Goal: Entertainment & Leisure: Browse casually

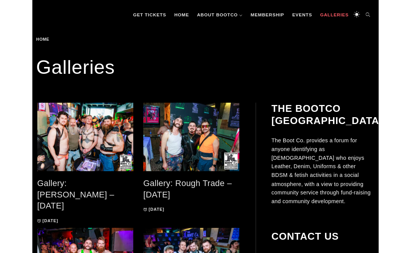
scroll to position [97, 0]
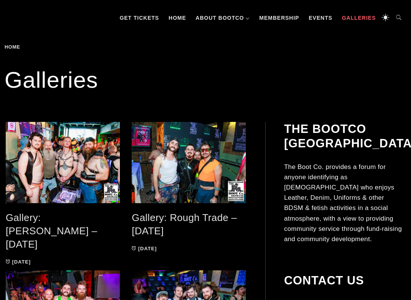
click at [77, 220] on link "Gallery: [PERSON_NAME] – [DATE]" at bounding box center [52, 231] width 92 height 38
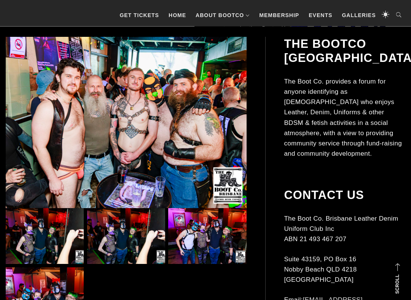
scroll to position [151, 0]
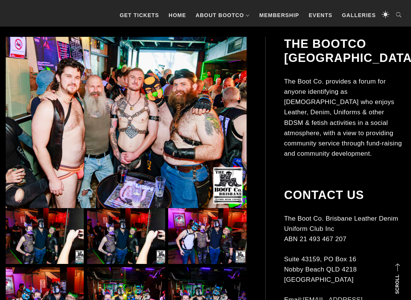
click at [46, 233] on img at bounding box center [45, 236] width 78 height 56
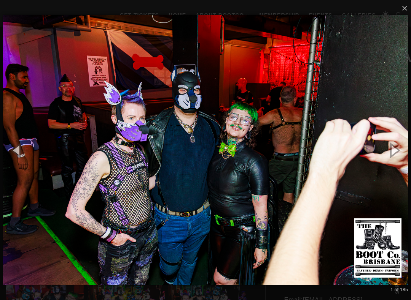
click at [409, 152] on button "button" at bounding box center [393, 150] width 34 height 42
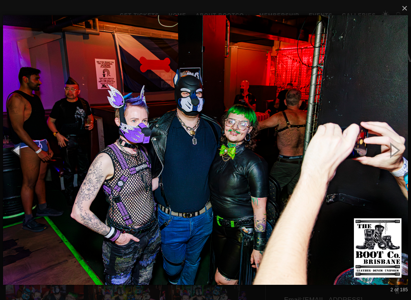
click at [14, 150] on button "button" at bounding box center [17, 150] width 34 height 42
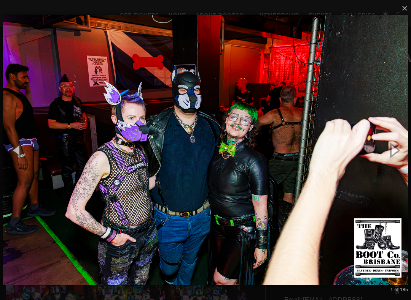
click at [396, 153] on button "button" at bounding box center [393, 150] width 34 height 42
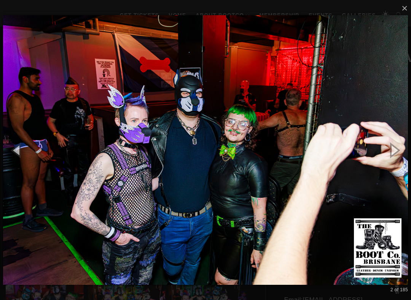
click at [397, 152] on button "button" at bounding box center [393, 150] width 34 height 42
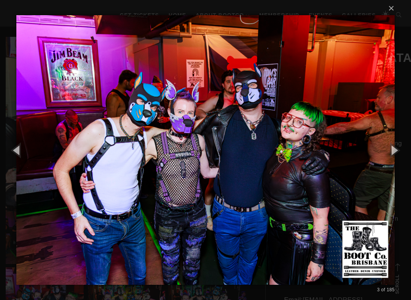
click at [397, 152] on button "button" at bounding box center [393, 150] width 34 height 42
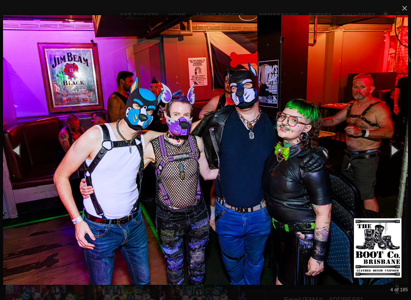
click at [398, 152] on button "button" at bounding box center [393, 150] width 34 height 42
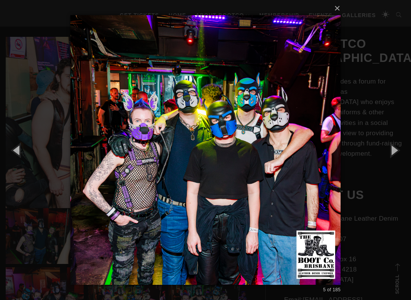
click at [398, 149] on button "button" at bounding box center [393, 150] width 34 height 42
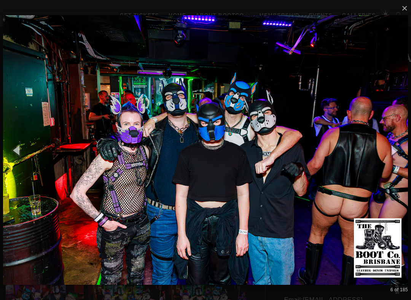
click at [398, 150] on button "button" at bounding box center [393, 150] width 34 height 42
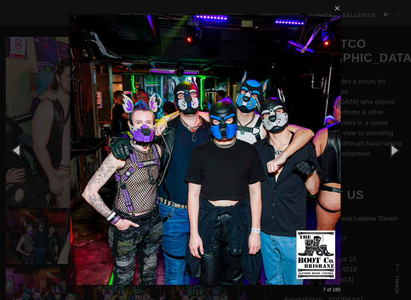
click at [396, 151] on button "button" at bounding box center [393, 150] width 34 height 42
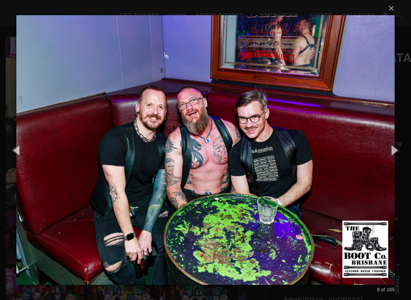
click at [397, 150] on button "button" at bounding box center [393, 150] width 34 height 42
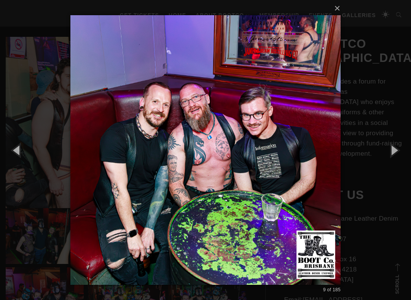
click at [397, 151] on button "button" at bounding box center [393, 150] width 34 height 42
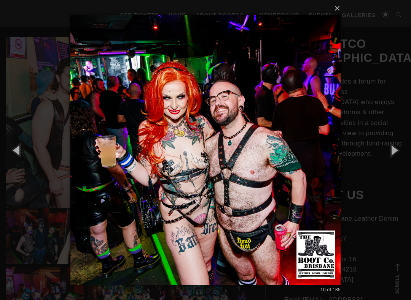
click at [397, 151] on button "button" at bounding box center [393, 150] width 34 height 42
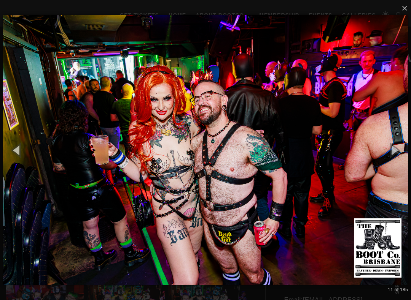
click at [399, 151] on button "button" at bounding box center [393, 150] width 34 height 42
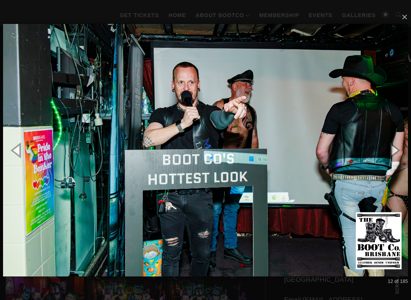
click at [400, 151] on button "button" at bounding box center [393, 150] width 34 height 42
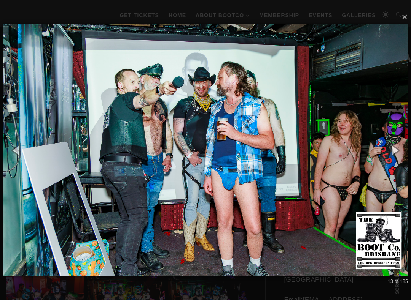
click at [400, 151] on button "button" at bounding box center [393, 150] width 34 height 42
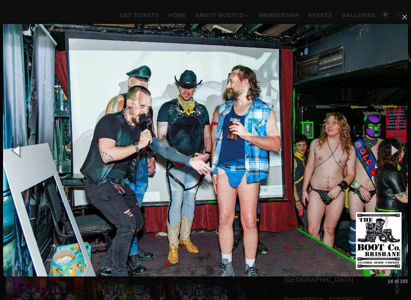
click at [401, 151] on button "button" at bounding box center [393, 150] width 34 height 42
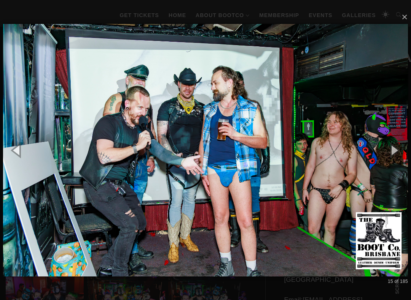
click at [405, 149] on button "button" at bounding box center [393, 150] width 34 height 42
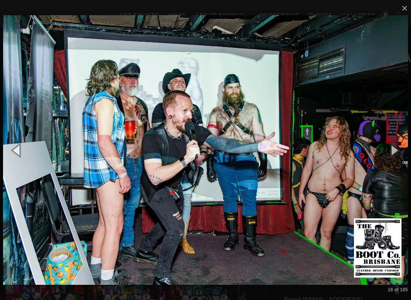
click at [402, 151] on button "button" at bounding box center [393, 150] width 34 height 42
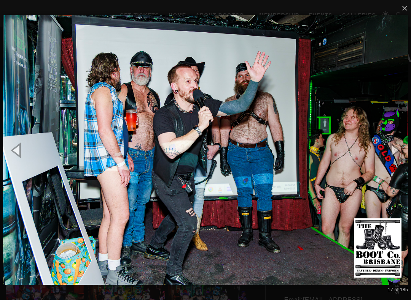
click at [401, 151] on button "button" at bounding box center [393, 150] width 34 height 42
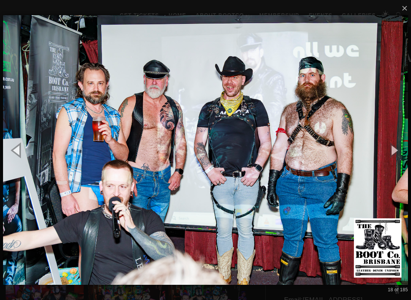
click at [405, 150] on button "button" at bounding box center [393, 150] width 34 height 42
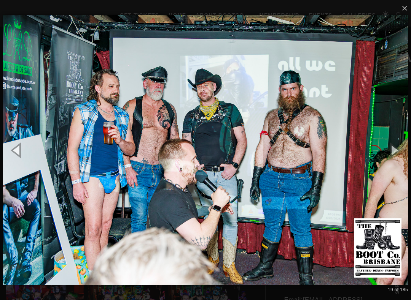
click at [406, 151] on button "button" at bounding box center [393, 150] width 34 height 42
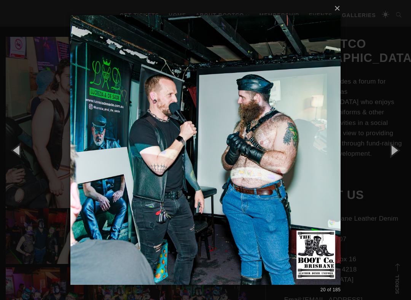
click at [406, 150] on button "button" at bounding box center [393, 150] width 34 height 42
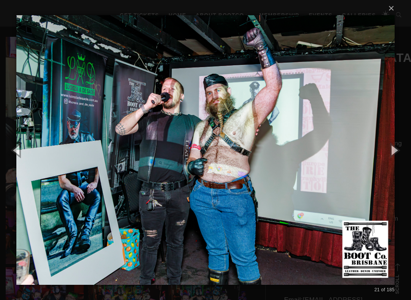
click at [406, 150] on button "button" at bounding box center [393, 150] width 34 height 42
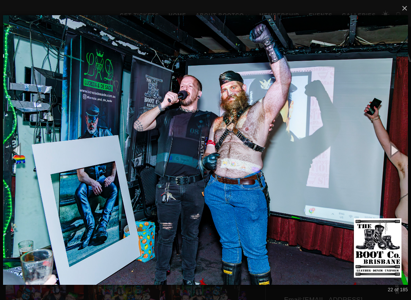
click at [406, 151] on button "button" at bounding box center [393, 150] width 34 height 42
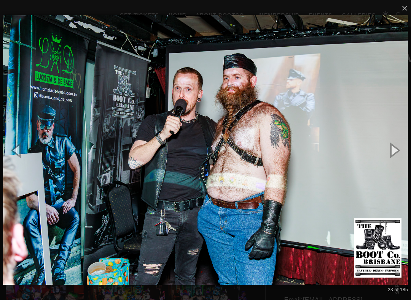
click at [405, 151] on button "button" at bounding box center [393, 150] width 34 height 42
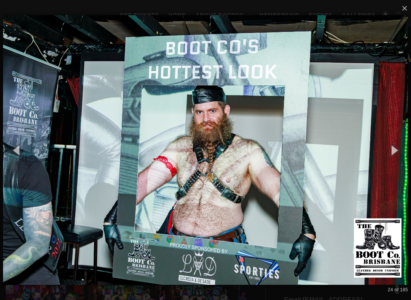
click at [405, 151] on button "button" at bounding box center [393, 150] width 34 height 42
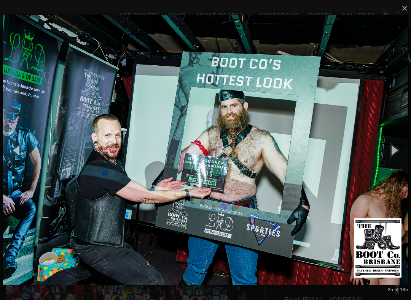
click at [405, 152] on button "button" at bounding box center [393, 150] width 34 height 42
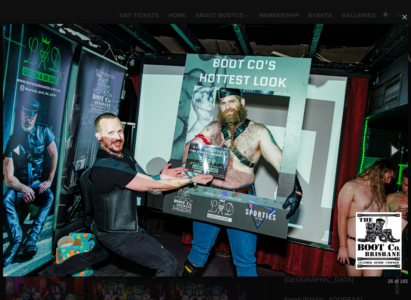
click at [406, 151] on button "button" at bounding box center [393, 150] width 34 height 42
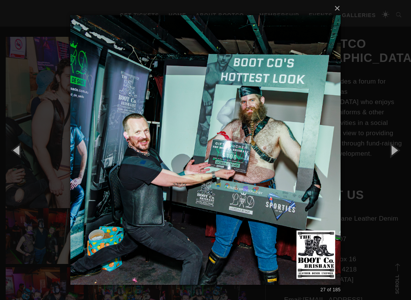
click at [404, 152] on button "button" at bounding box center [393, 150] width 34 height 42
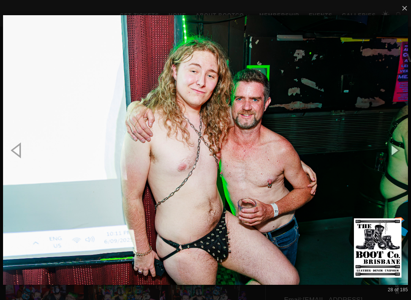
click at [403, 152] on button "button" at bounding box center [393, 150] width 34 height 42
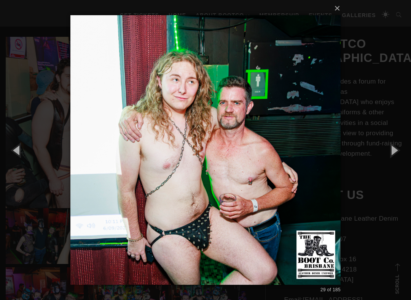
click at [406, 153] on button "button" at bounding box center [393, 150] width 34 height 42
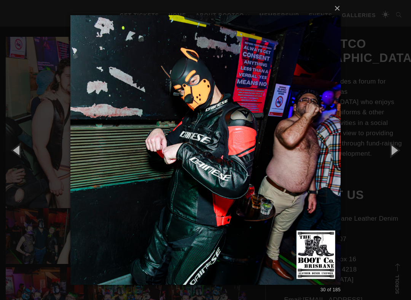
click at [406, 152] on button "button" at bounding box center [393, 150] width 34 height 42
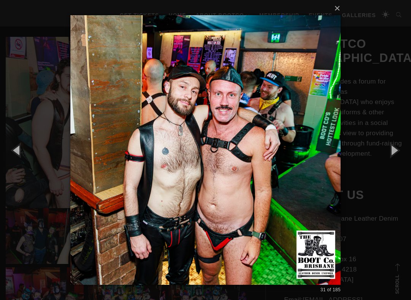
click at [398, 149] on button "button" at bounding box center [393, 150] width 34 height 42
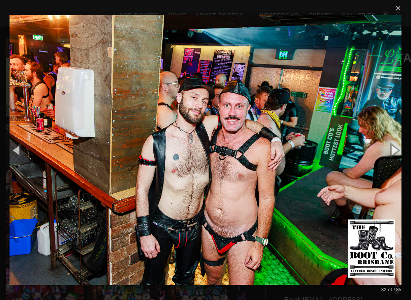
click at [398, 146] on button "button" at bounding box center [393, 150] width 34 height 42
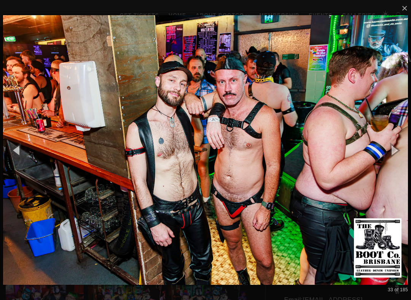
click at [398, 148] on button "button" at bounding box center [393, 150] width 34 height 42
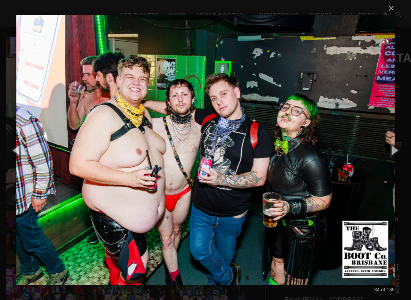
click at [398, 147] on button "button" at bounding box center [393, 150] width 34 height 42
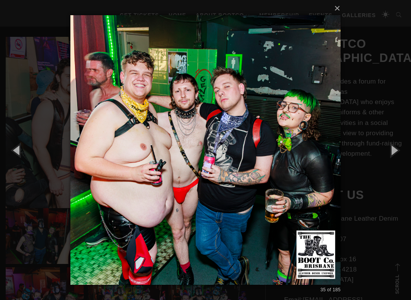
click at [397, 146] on button "button" at bounding box center [393, 150] width 34 height 42
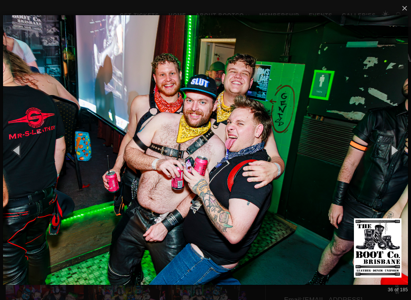
click at [398, 147] on button "button" at bounding box center [393, 150] width 34 height 42
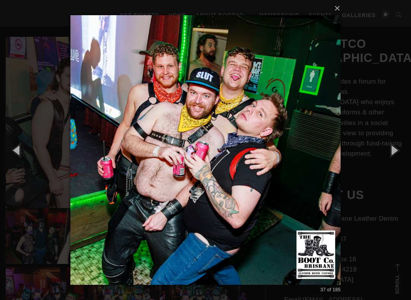
click at [398, 146] on button "button" at bounding box center [393, 150] width 34 height 42
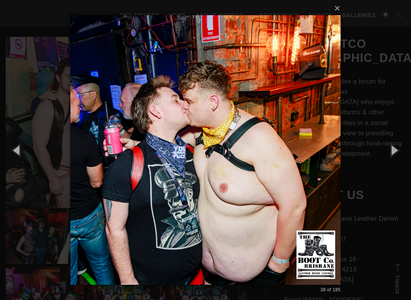
click at [399, 145] on button "button" at bounding box center [393, 150] width 34 height 42
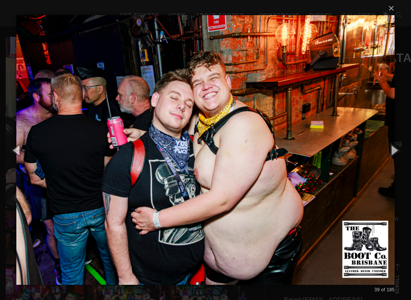
click at [48, 252] on img at bounding box center [205, 150] width 378 height 300
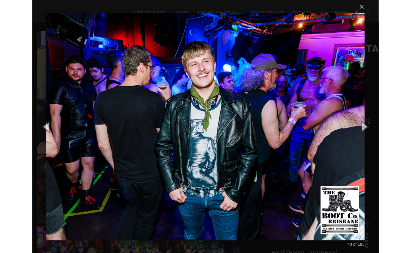
scroll to position [0, 0]
